Goal: Task Accomplishment & Management: Manage account settings

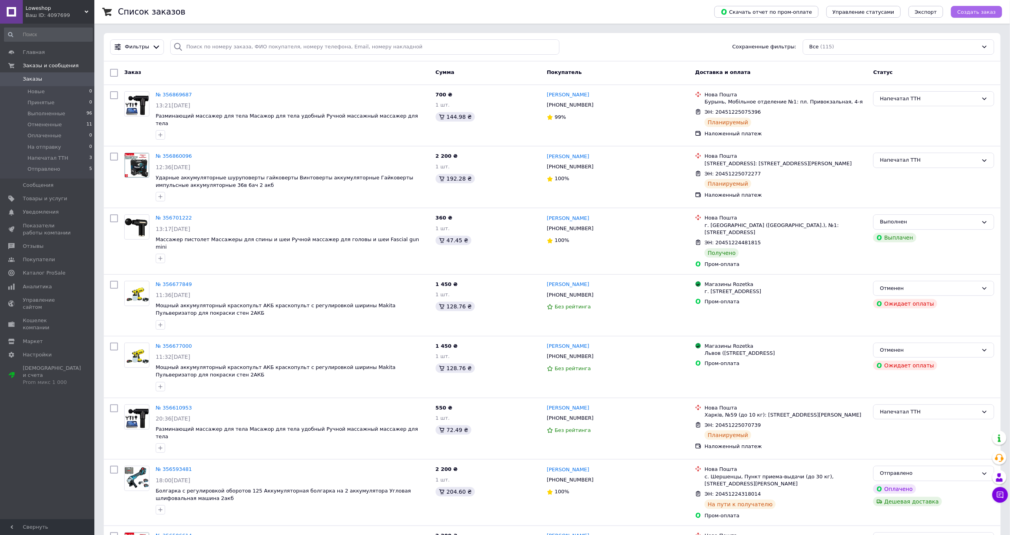
click at [968, 16] on button "Создать заказ" at bounding box center [976, 12] width 51 height 12
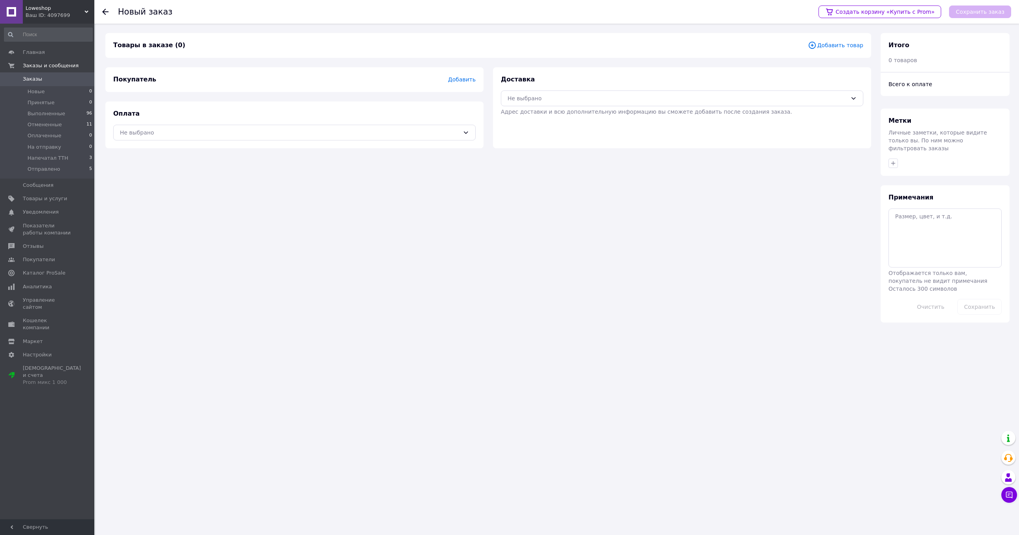
click at [462, 77] on span "Добавить" at bounding box center [462, 79] width 28 height 6
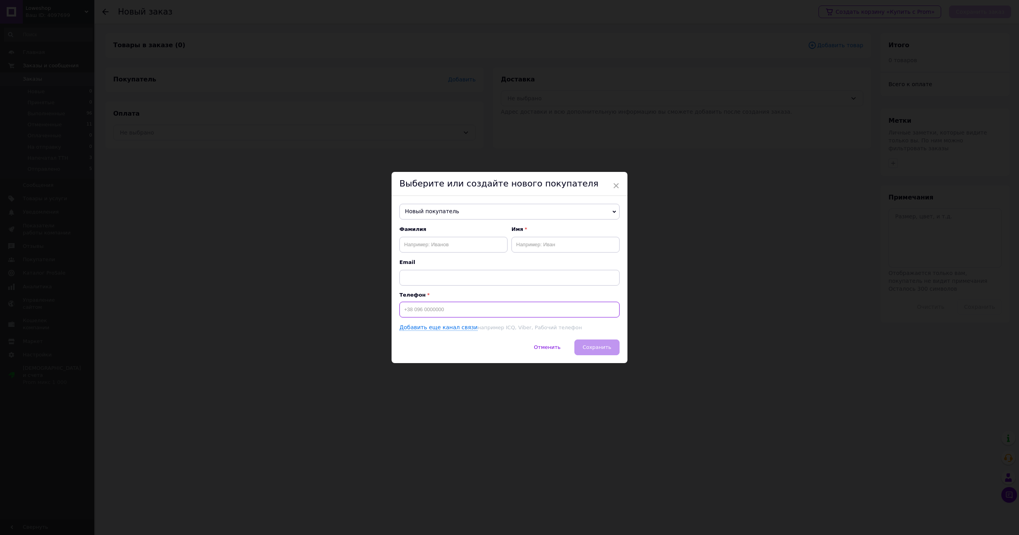
click at [426, 307] on input at bounding box center [510, 310] width 220 height 16
paste input "0502981766"
type input "[PHONE_NUMBER]"
click at [441, 250] on input "text" at bounding box center [454, 245] width 108 height 16
paste input "[PERSON_NAME]"
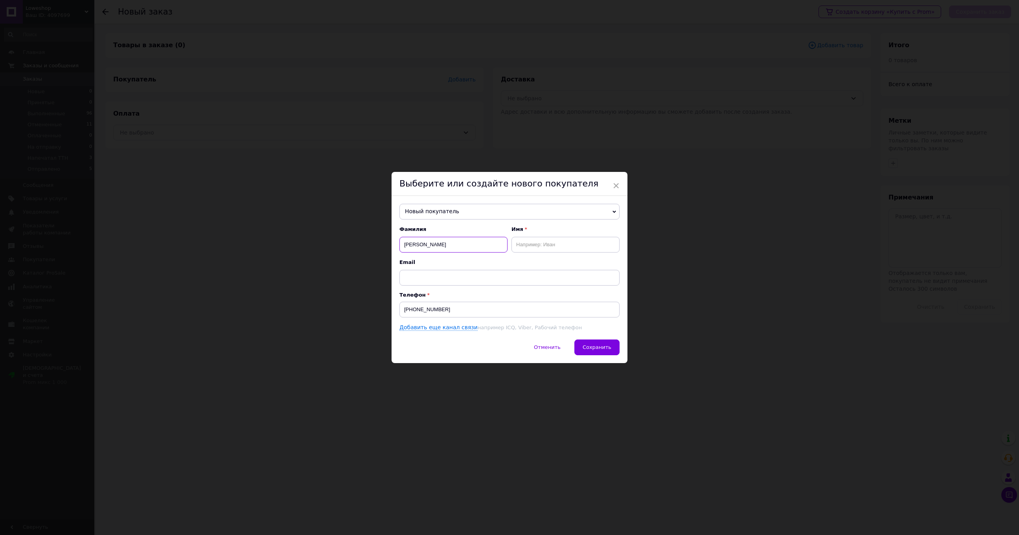
drag, startPoint x: 468, startPoint y: 247, endPoint x: 423, endPoint y: 244, distance: 45.7
click at [423, 244] on input "[PERSON_NAME]" at bounding box center [454, 245] width 108 height 16
type input "Кошель"
click at [559, 246] on input "text" at bounding box center [566, 245] width 108 height 16
paste input "[PERSON_NAME]"
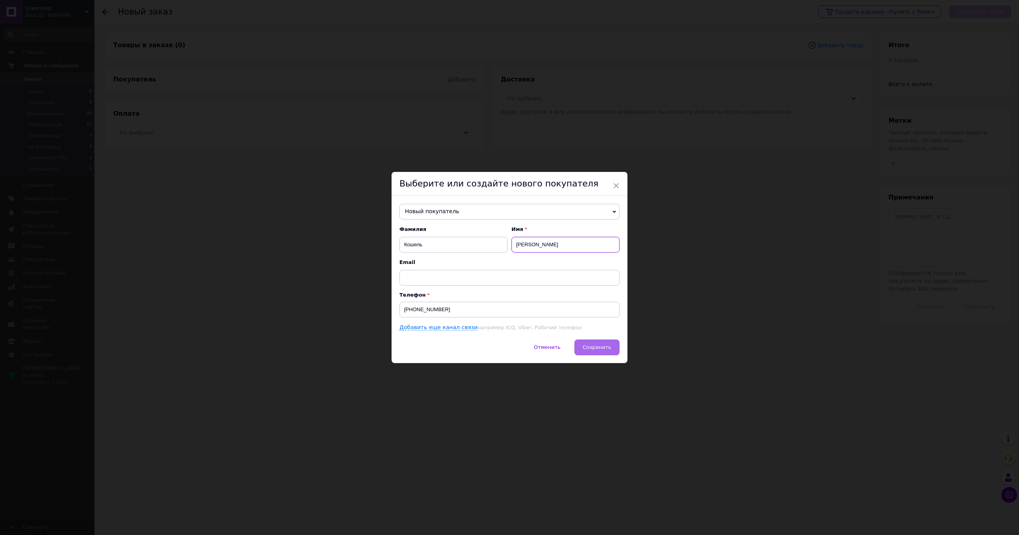
type input "[PERSON_NAME]"
click at [576, 347] on button "Сохранить" at bounding box center [597, 347] width 45 height 16
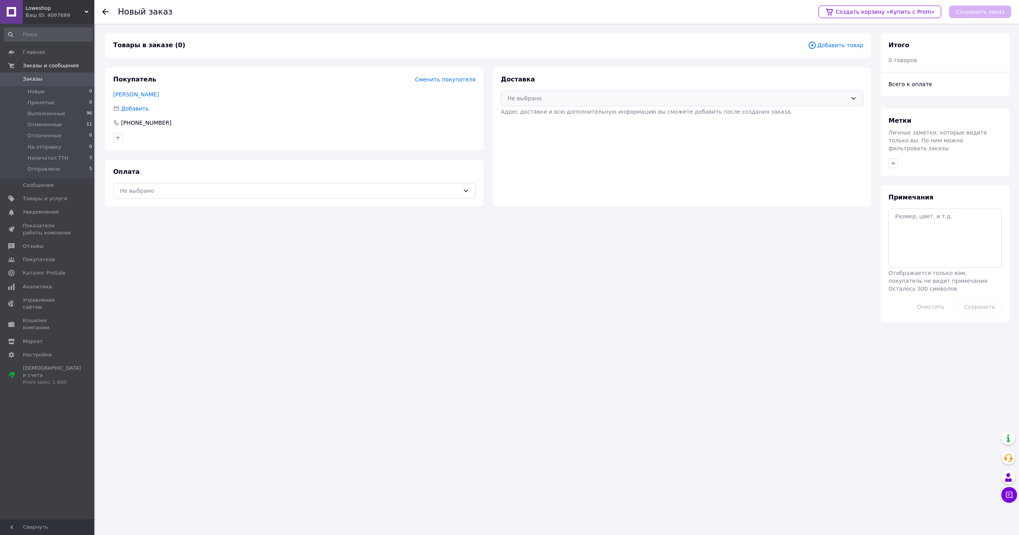
click at [545, 102] on div "Не выбрано" at bounding box center [682, 98] width 363 height 16
click at [543, 111] on div "Нова Пошта (платная)" at bounding box center [682, 115] width 352 height 9
click at [347, 186] on div "Не выбрано" at bounding box center [290, 190] width 340 height 9
click at [200, 227] on div "Наложенный платеж" at bounding box center [295, 222] width 362 height 15
click at [829, 45] on span "Добавить товар" at bounding box center [835, 45] width 55 height 9
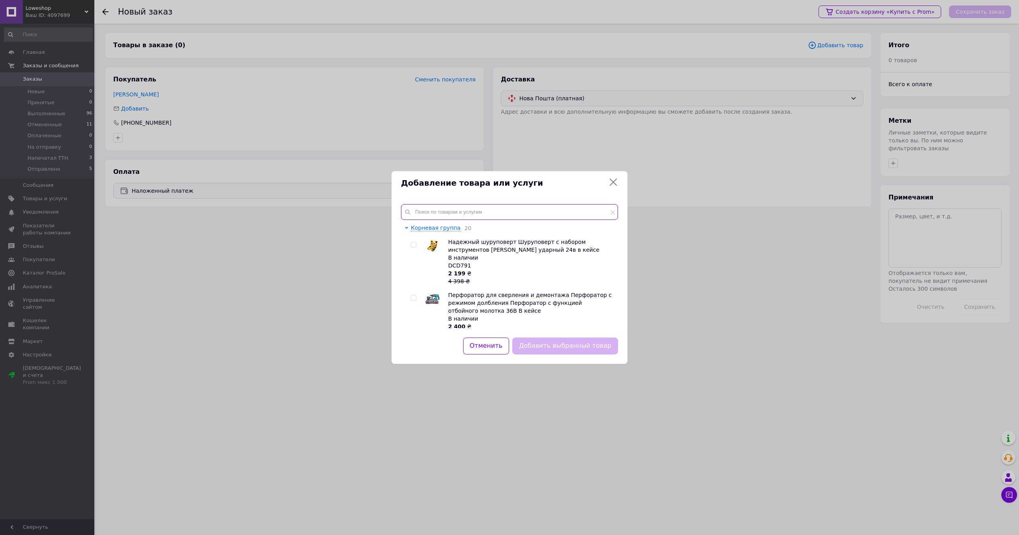
click at [467, 204] on input "text" at bounding box center [509, 212] width 217 height 16
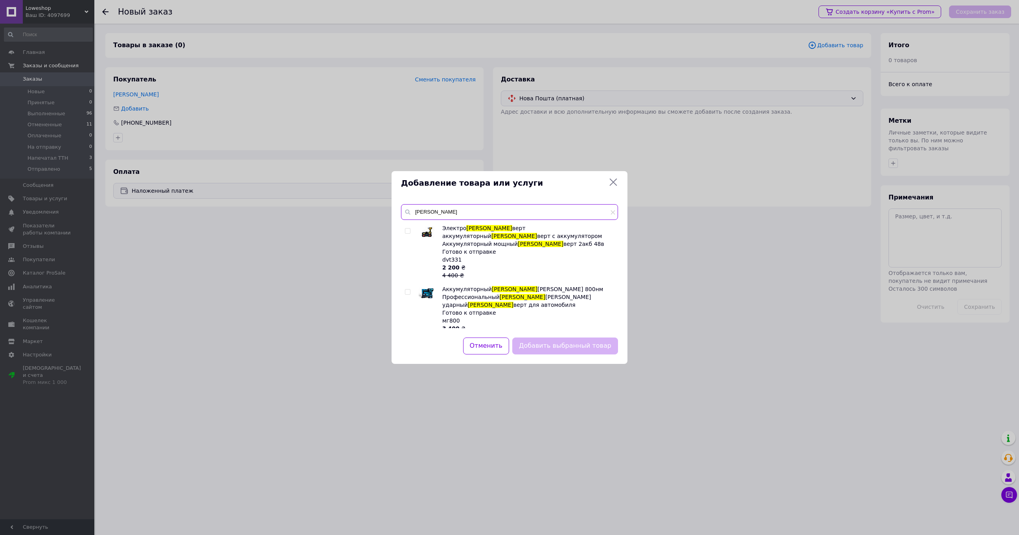
scroll to position [202, 0]
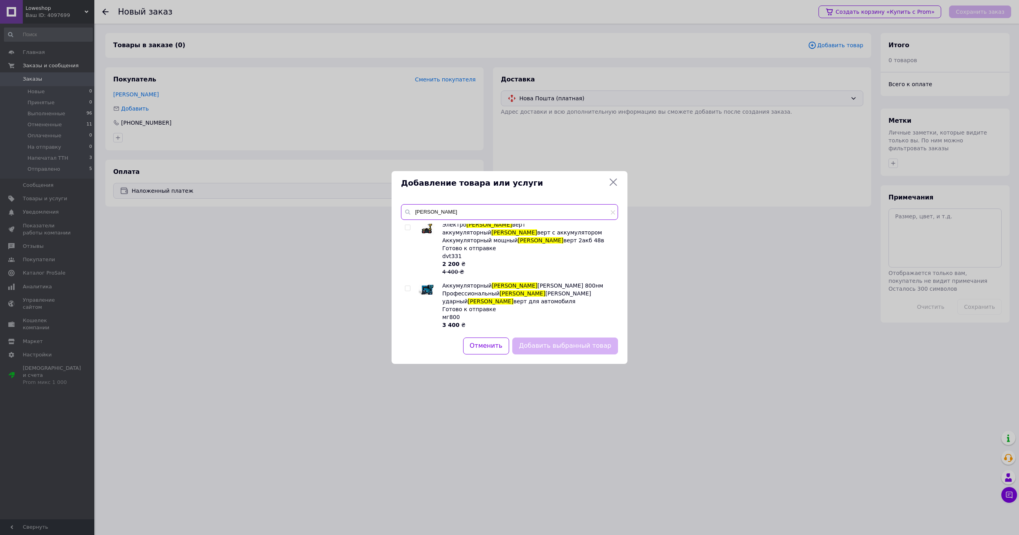
type input "[PERSON_NAME]"
click at [409, 286] on input "checkbox" at bounding box center [407, 288] width 5 height 5
checkbox input "true"
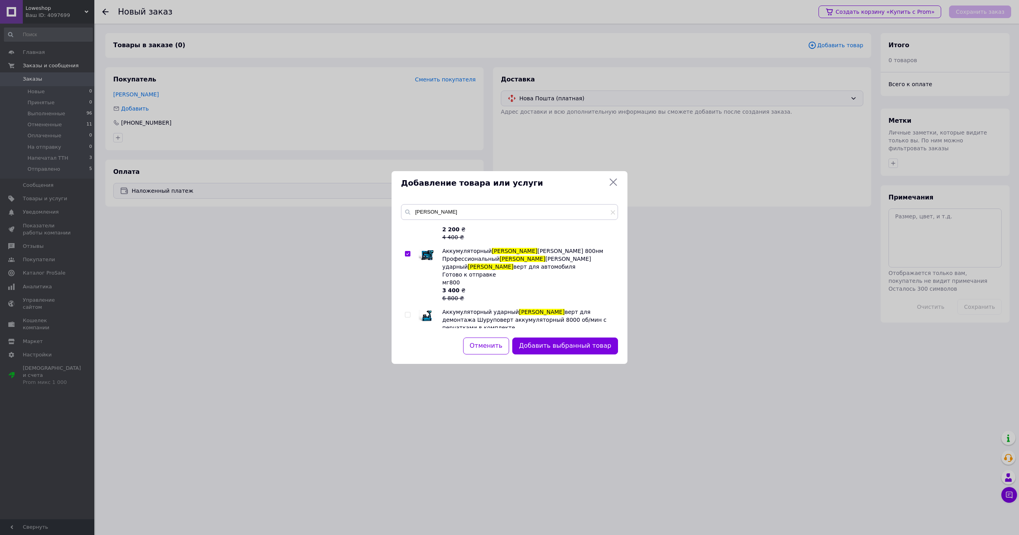
scroll to position [235, 0]
click at [572, 352] on button "Добавить выбранный товар" at bounding box center [565, 345] width 106 height 17
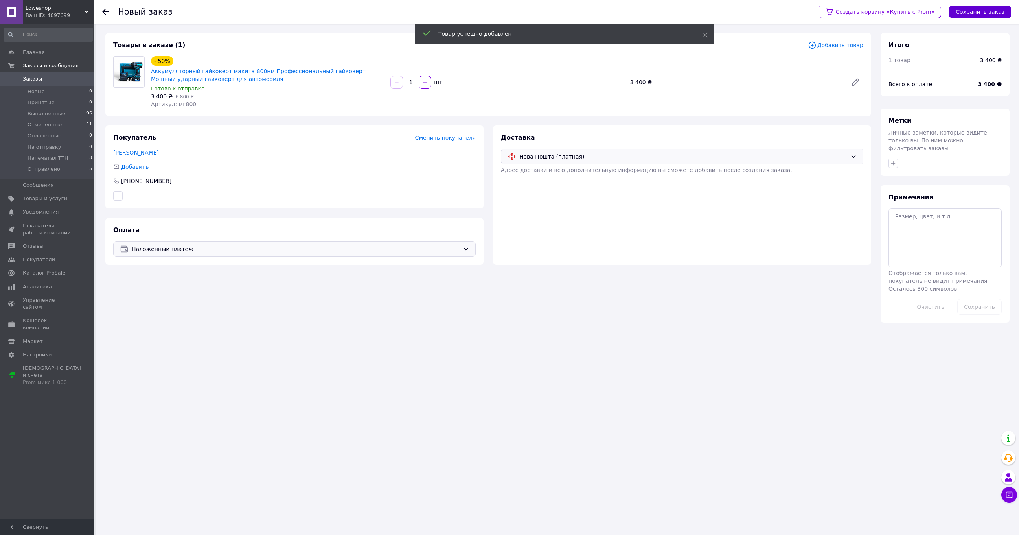
click at [974, 12] on button "Сохранить заказ" at bounding box center [980, 12] width 62 height 13
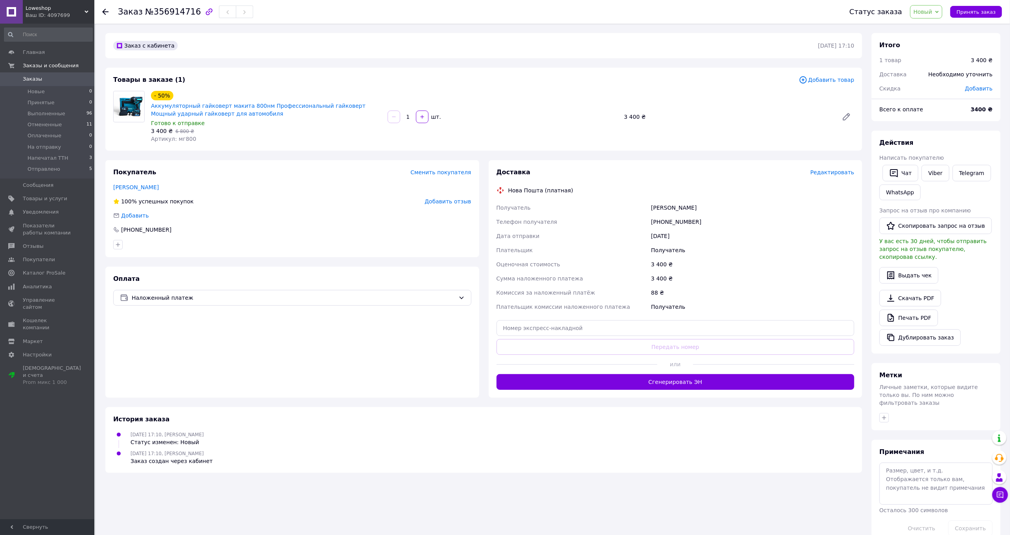
click at [829, 173] on span "Редактировать" at bounding box center [832, 172] width 44 height 6
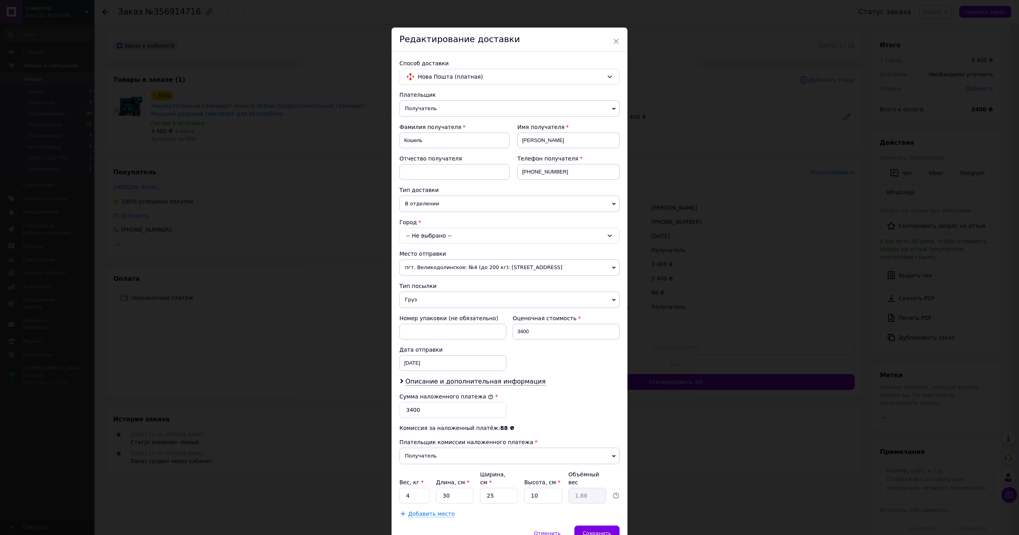
drag, startPoint x: 426, startPoint y: 241, endPoint x: 434, endPoint y: 238, distance: 8.5
click at [426, 240] on div "-- Не выбрано --" at bounding box center [510, 236] width 220 height 16
type input "крама"
click at [448, 263] on li "Крама торск" at bounding box center [509, 269] width 219 height 13
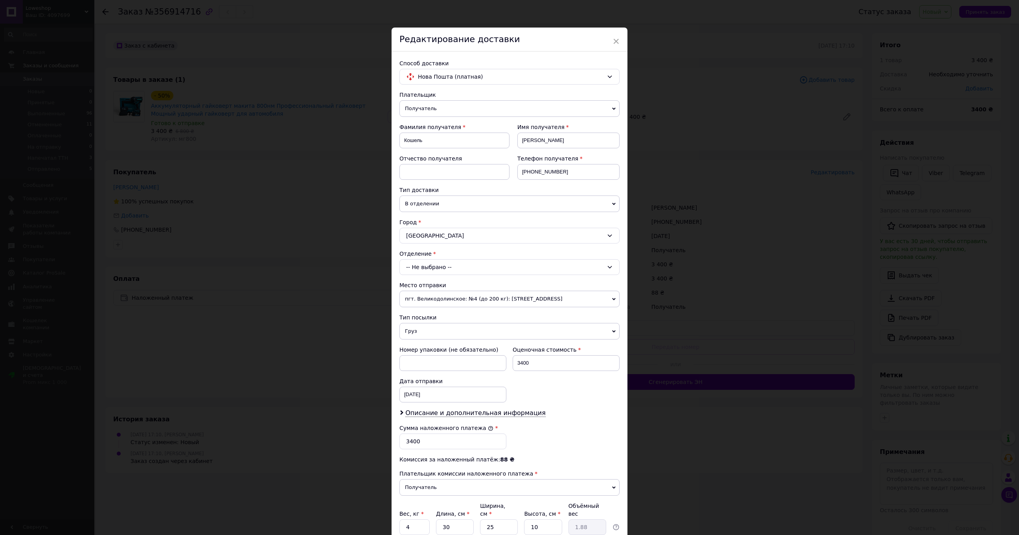
click at [438, 266] on div "-- Не выбрано --" at bounding box center [510, 267] width 220 height 16
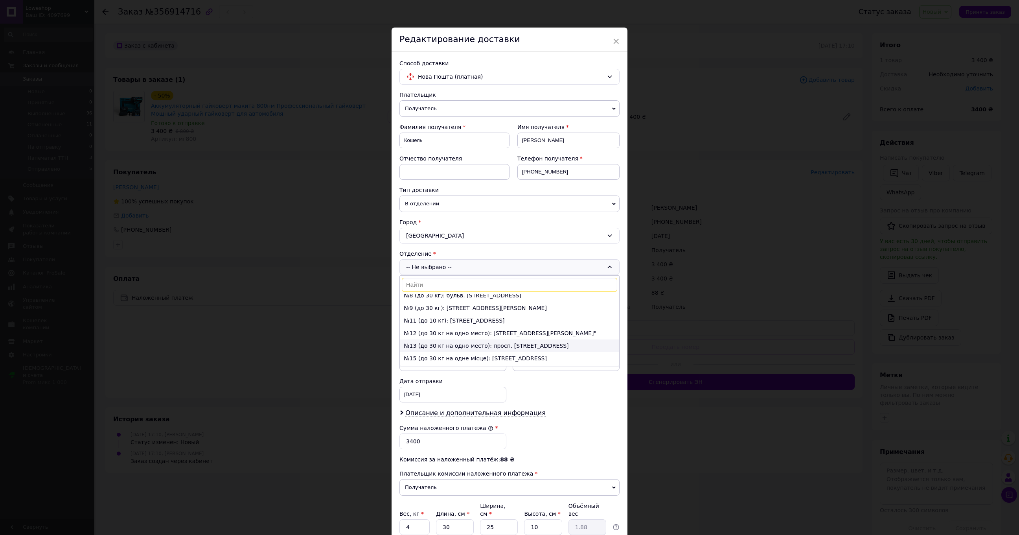
scroll to position [79, 0]
click at [429, 343] on li "№15 (до 30 кг на одне місце): [STREET_ADDRESS]" at bounding box center [509, 347] width 219 height 13
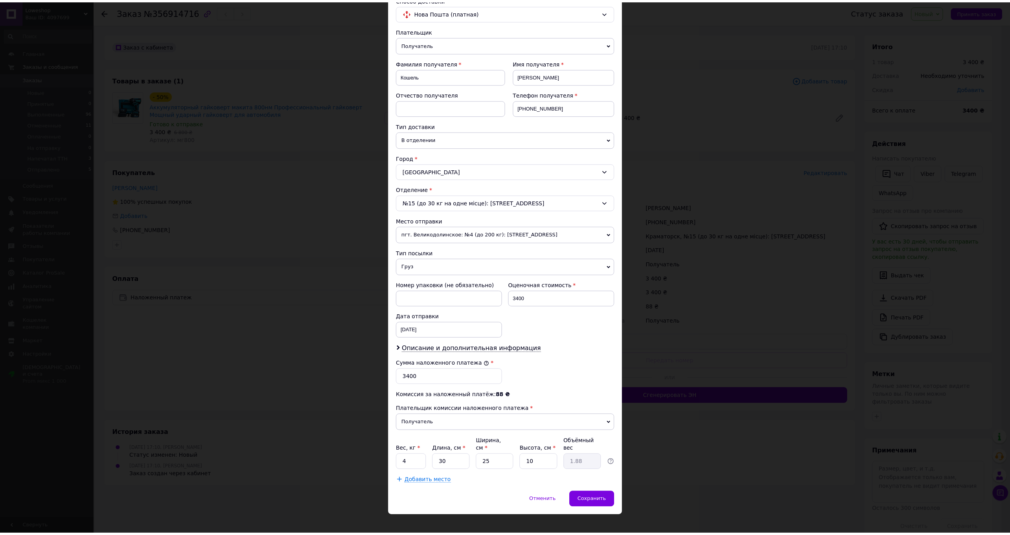
scroll to position [70, 0]
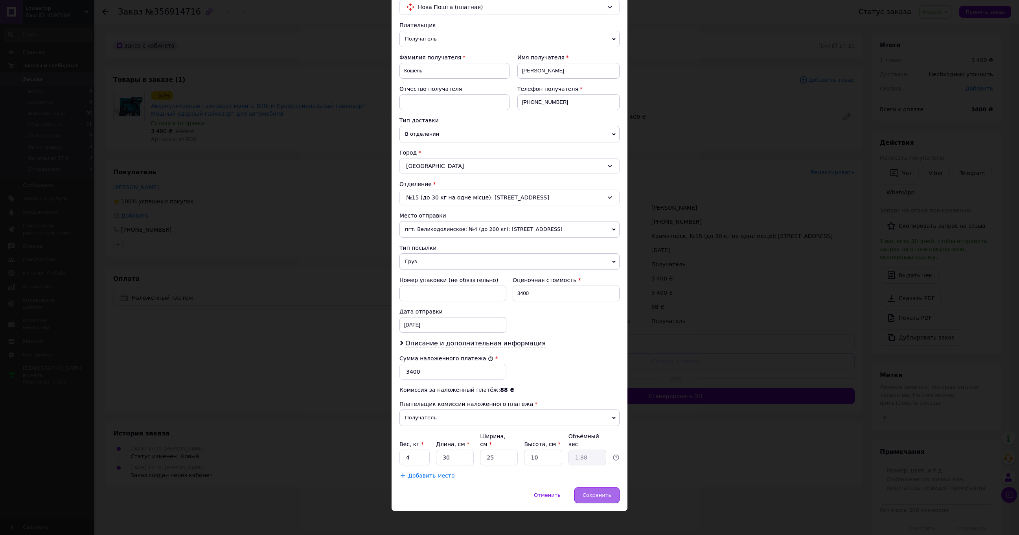
click at [602, 487] on div "Сохранить" at bounding box center [597, 495] width 45 height 16
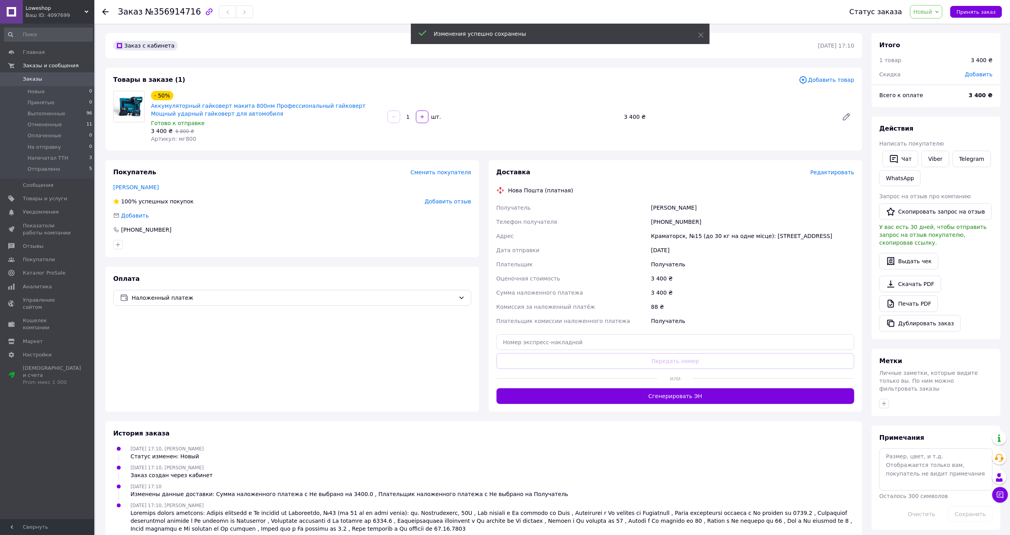
click at [929, 10] on span "Новый" at bounding box center [923, 12] width 19 height 6
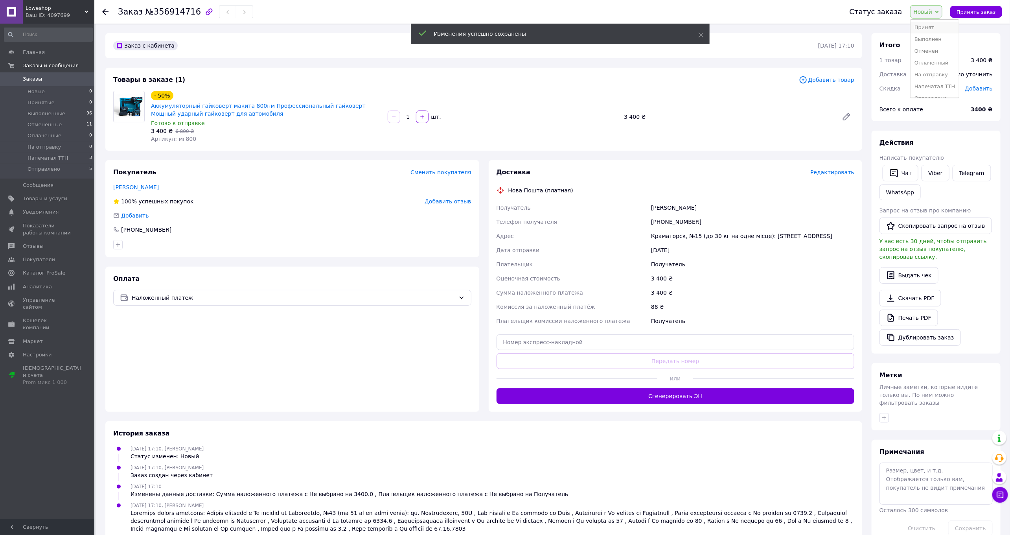
click at [929, 27] on li "Принят" at bounding box center [935, 28] width 49 height 12
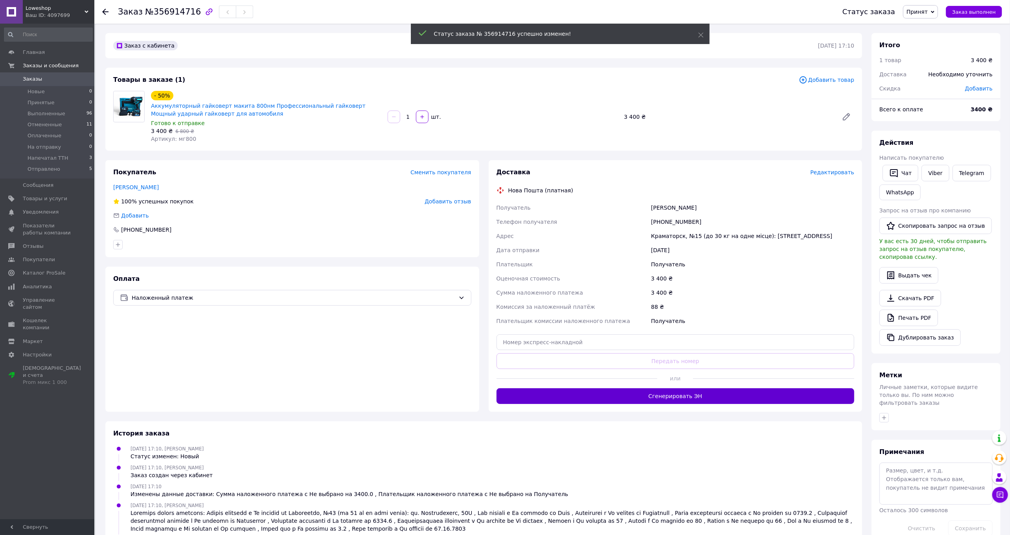
click at [661, 400] on button "Сгенерировать ЭН" at bounding box center [676, 396] width 358 height 16
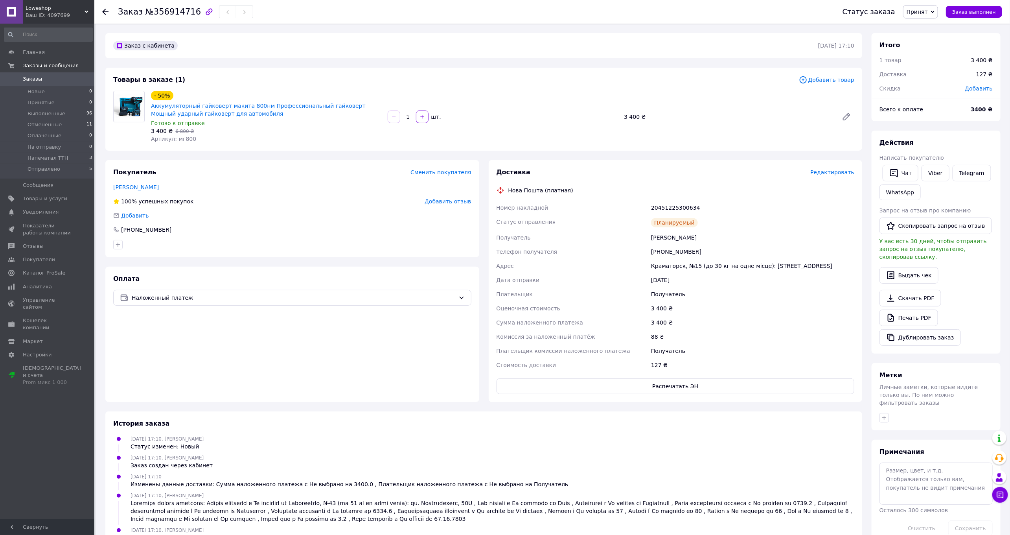
click at [171, 15] on span "№356914716" at bounding box center [173, 11] width 56 height 9
copy span "356914716"
click at [674, 207] on div "20451225300634" at bounding box center [753, 208] width 206 height 14
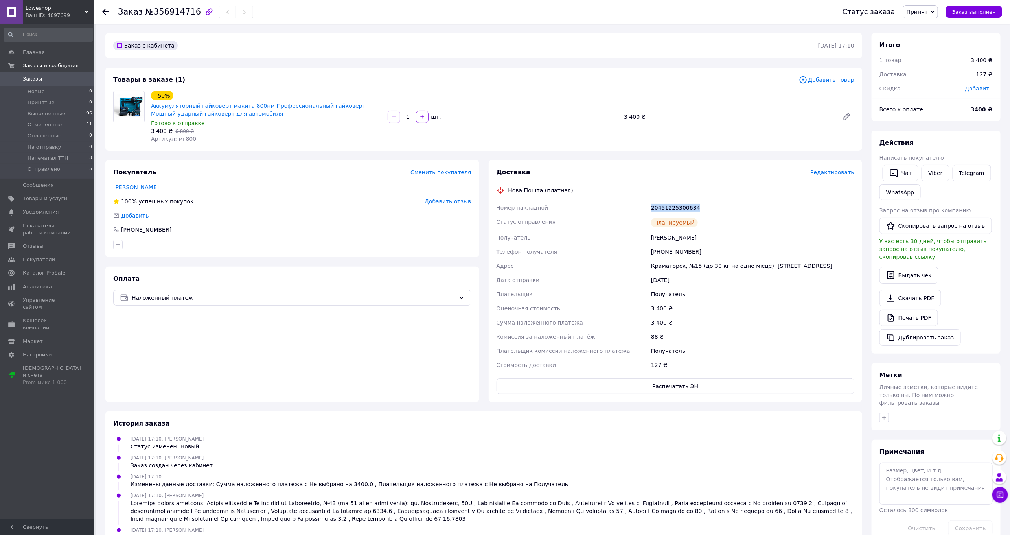
copy div "20451225300634"
